Goal: Task Accomplishment & Management: Manage account settings

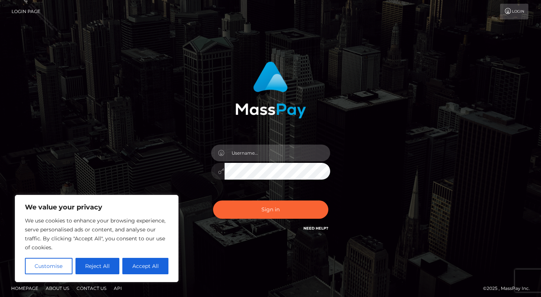
click at [253, 152] on input "text" at bounding box center [278, 152] width 106 height 17
type input "Alweng.MB"
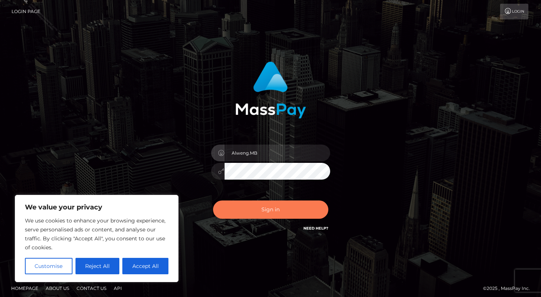
click at [267, 206] on button "Sign in" at bounding box center [270, 209] width 115 height 18
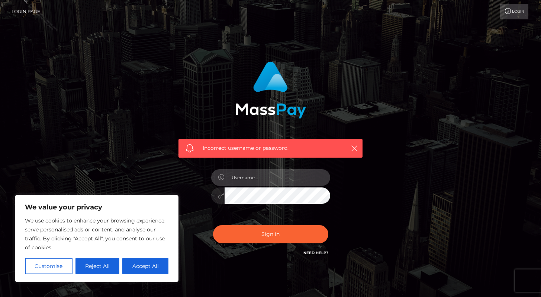
click at [264, 175] on input "text" at bounding box center [278, 177] width 106 height 17
type input "Alweng.megabonanza"
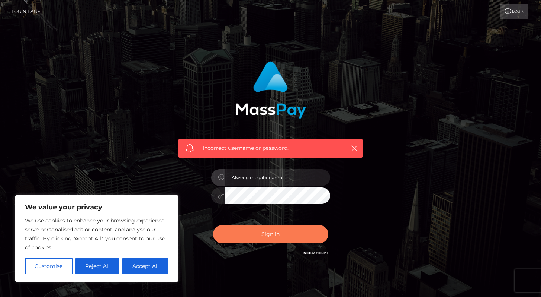
click at [281, 227] on button "Sign in" at bounding box center [270, 234] width 115 height 18
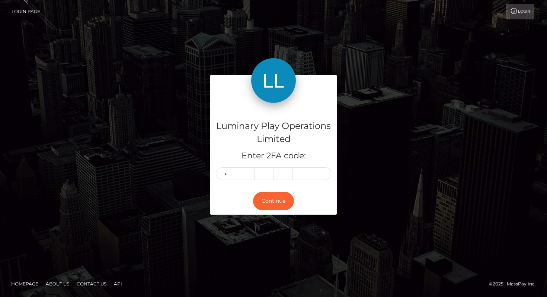
type input "6"
type input "0"
type input "3"
type input "2"
type input "3"
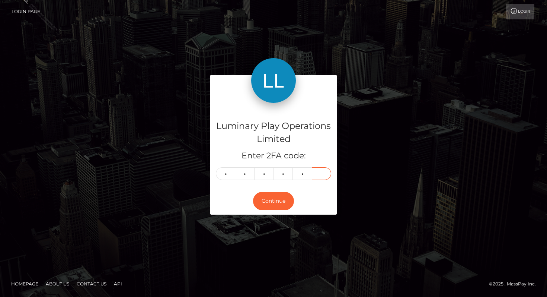
type input "1"
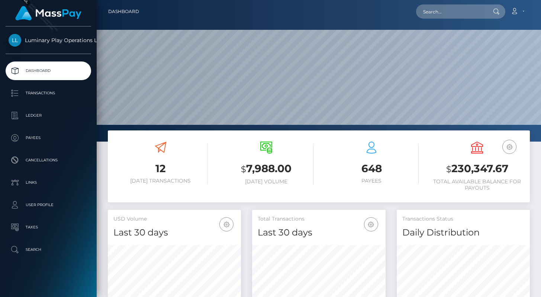
scroll to position [132, 133]
drag, startPoint x: 461, startPoint y: 168, endPoint x: 518, endPoint y: 168, distance: 57.3
click at [518, 168] on h3 "$ 230,347.67" at bounding box center [477, 168] width 95 height 15
copy h3 "$ 230,347.67"
